Goal: Task Accomplishment & Management: Manage account settings

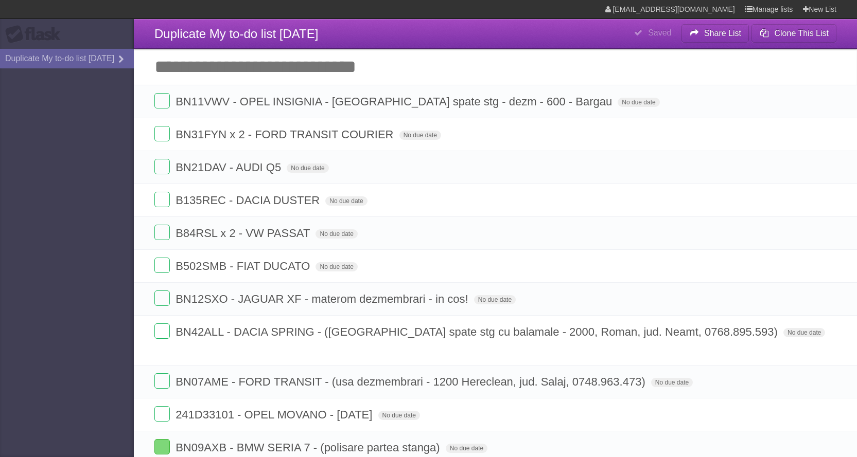
scroll to position [296, 0]
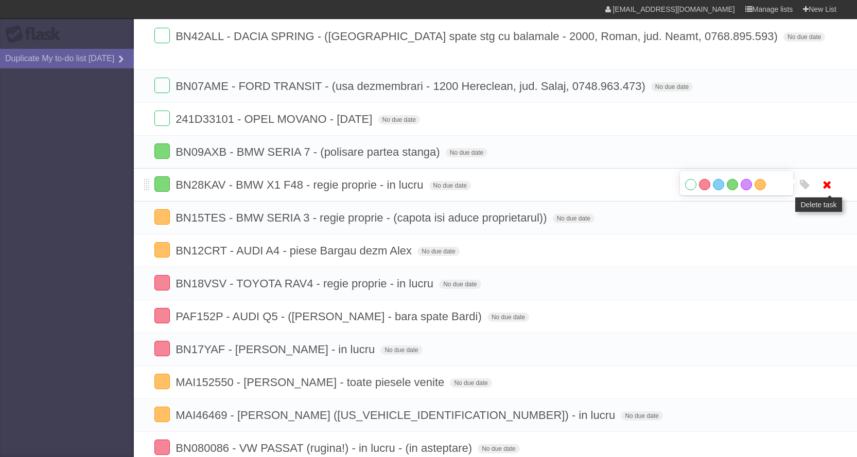
click at [831, 176] on icon at bounding box center [826, 184] width 14 height 17
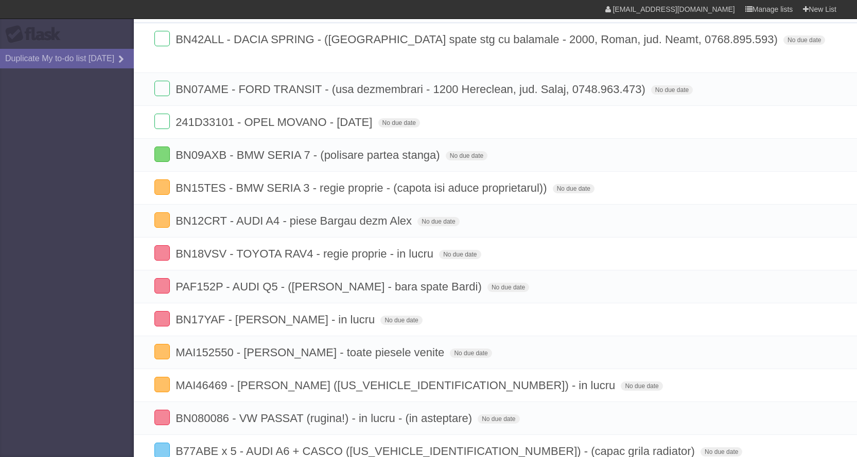
scroll to position [309, 0]
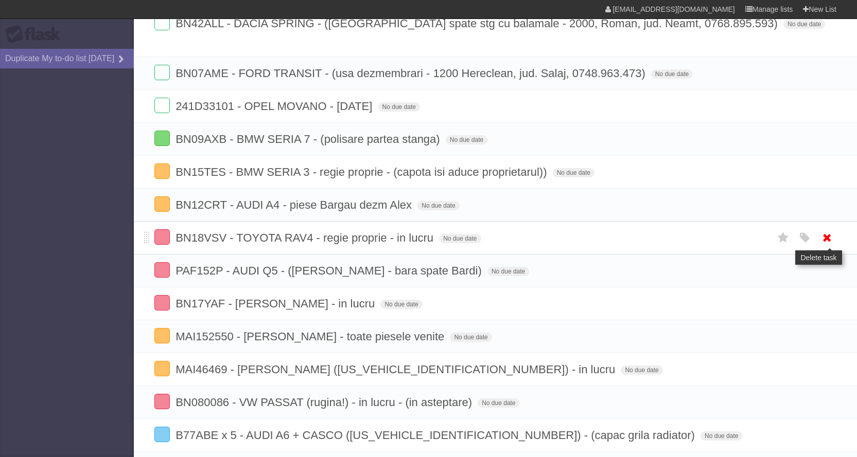
click at [824, 229] on icon at bounding box center [826, 237] width 14 height 17
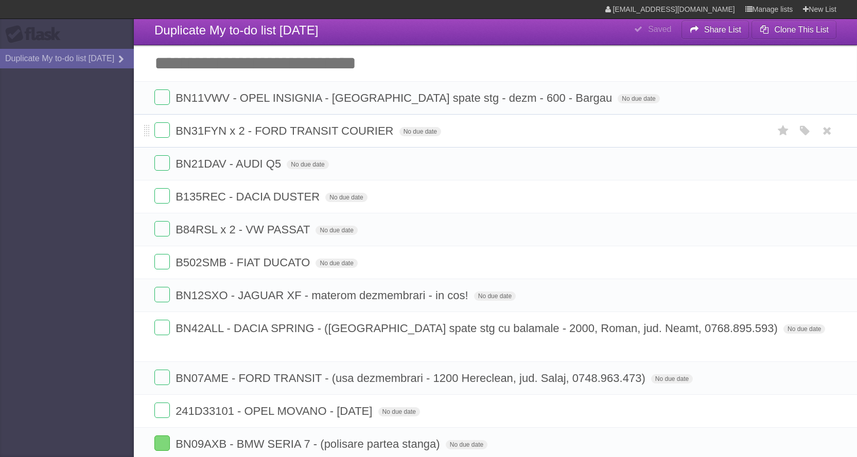
scroll to position [0, 0]
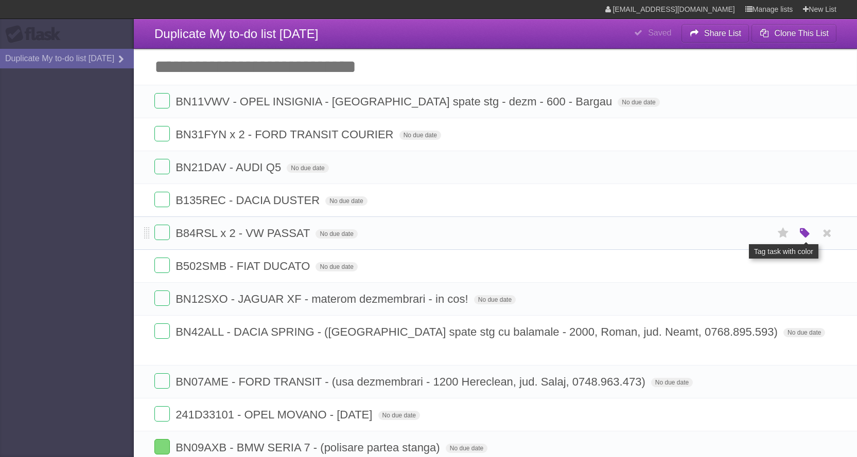
click at [804, 234] on icon "button" at bounding box center [804, 233] width 14 height 13
click at [704, 233] on label "Red" at bounding box center [704, 232] width 11 height 11
click at [296, 231] on span "B84RSL x 2 - VW PASSAT" at bounding box center [243, 233] width 137 height 13
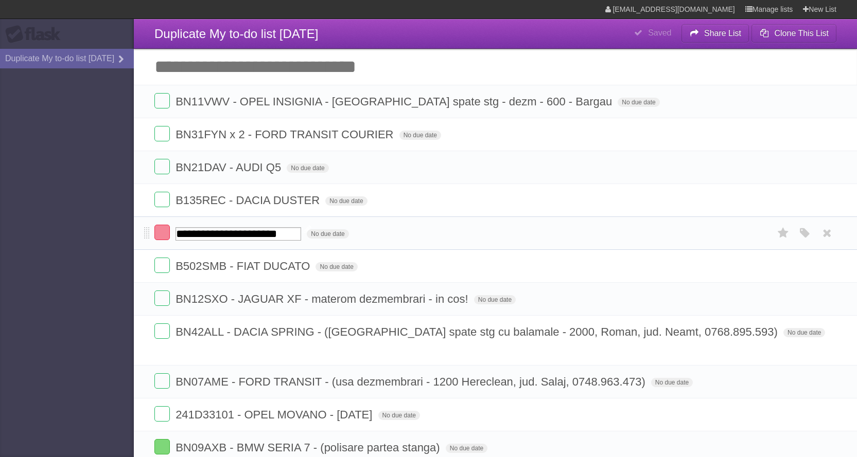
click at [301, 231] on input "**********" at bounding box center [238, 233] width 126 height 13
type input "**********"
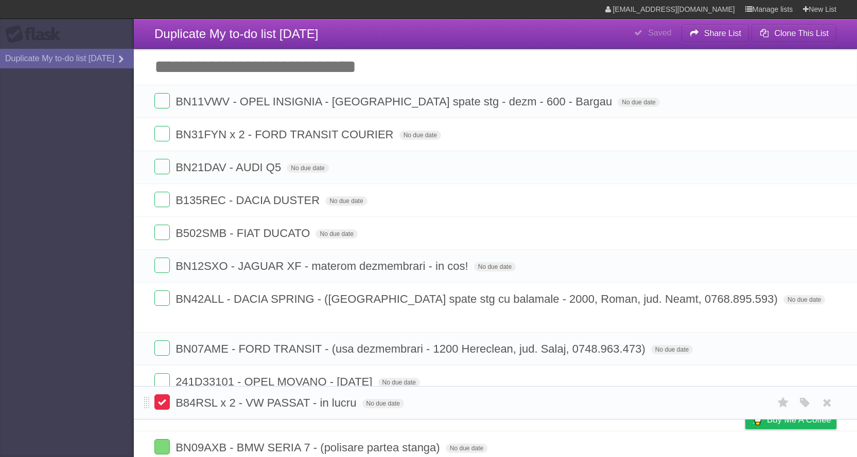
drag, startPoint x: 145, startPoint y: 237, endPoint x: 156, endPoint y: 405, distance: 168.6
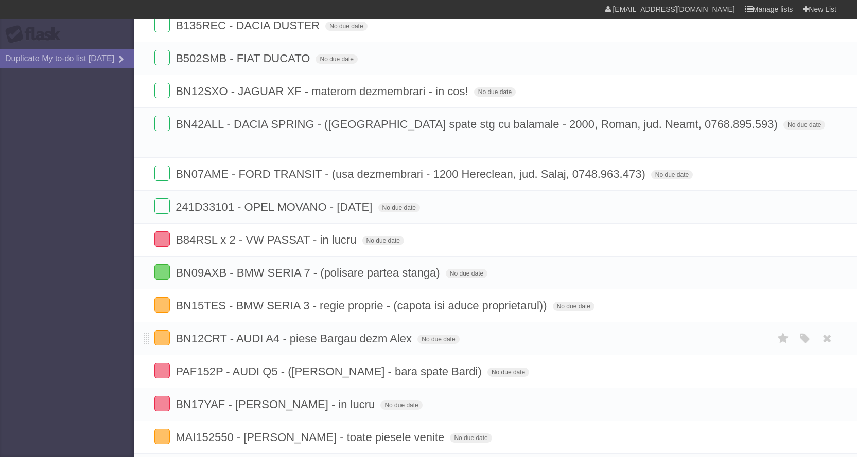
scroll to position [206, 0]
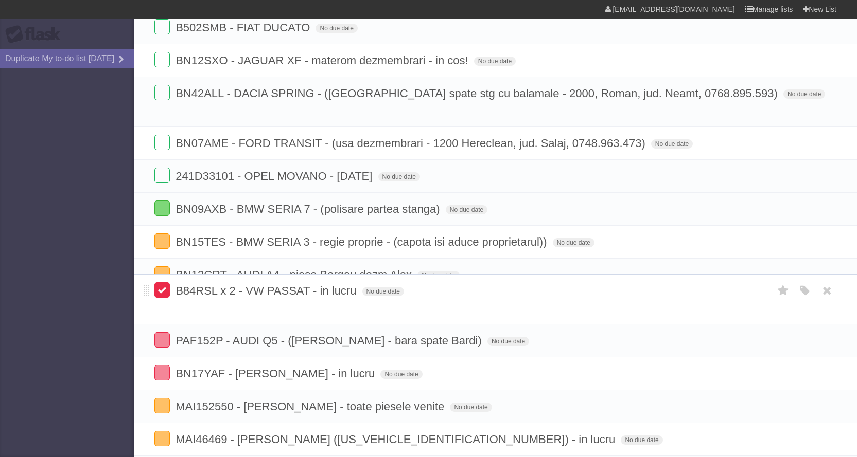
drag, startPoint x: 147, startPoint y: 192, endPoint x: 154, endPoint y: 284, distance: 92.9
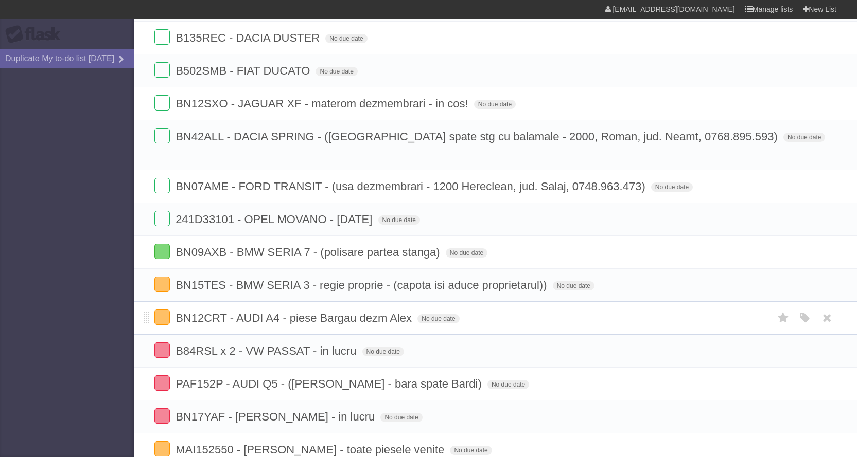
scroll to position [103, 0]
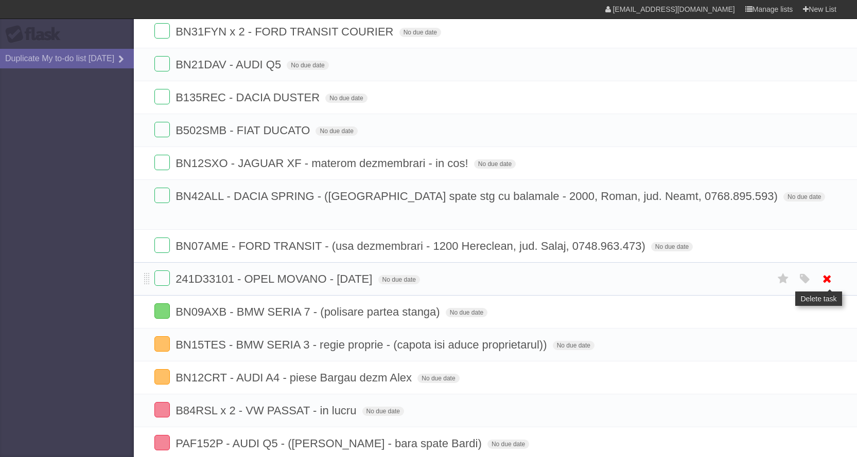
click at [827, 271] on icon at bounding box center [826, 279] width 14 height 17
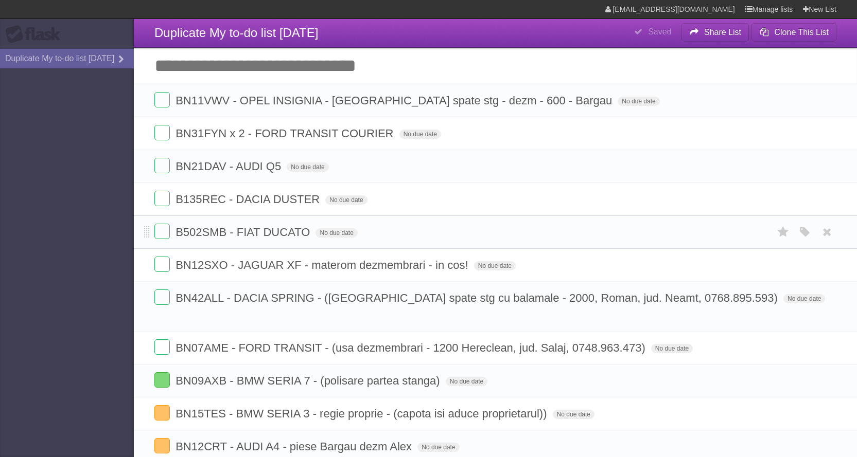
scroll to position [0, 0]
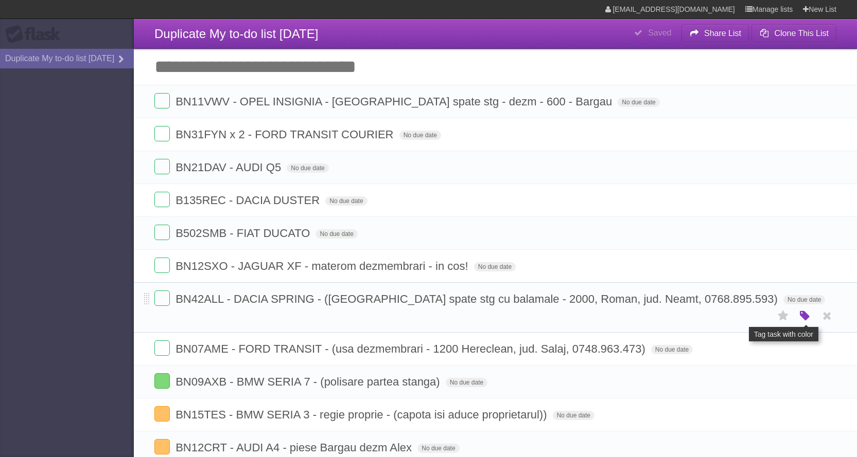
click at [804, 310] on icon "button" at bounding box center [804, 316] width 14 height 13
click at [763, 310] on label "Orange" at bounding box center [759, 315] width 11 height 11
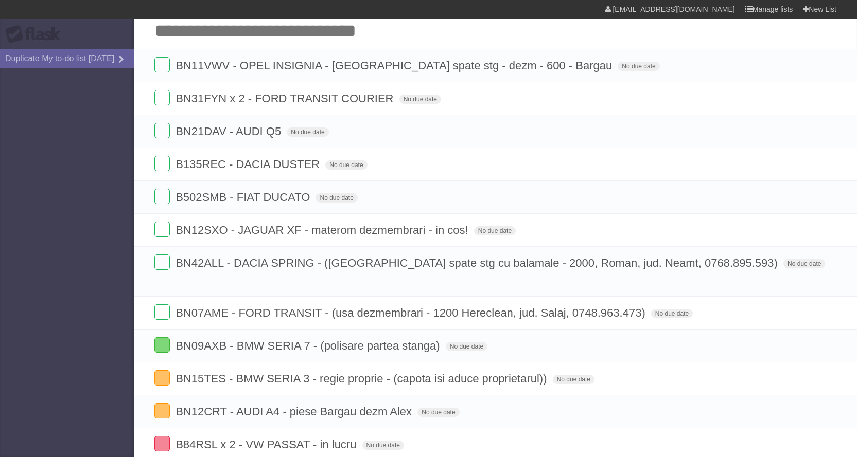
scroll to position [103, 0]
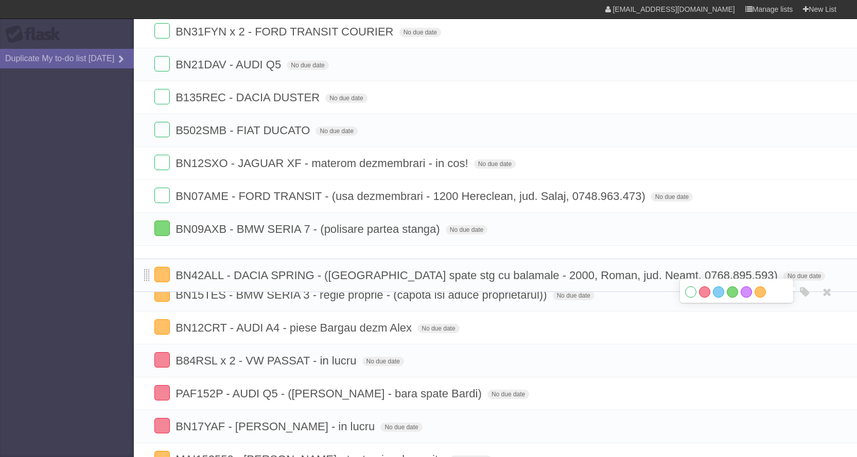
drag, startPoint x: 147, startPoint y: 200, endPoint x: 148, endPoint y: 278, distance: 78.2
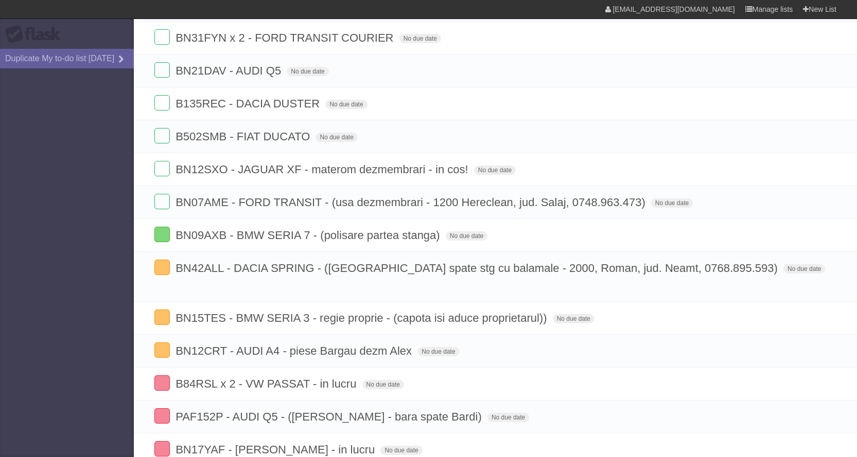
scroll to position [94, 0]
